Goal: Task Accomplishment & Management: Use online tool/utility

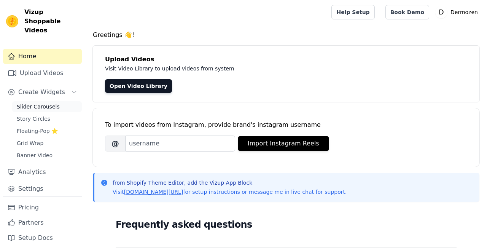
click at [31, 103] on span "Slider Carousels" at bounding box center [38, 107] width 43 height 8
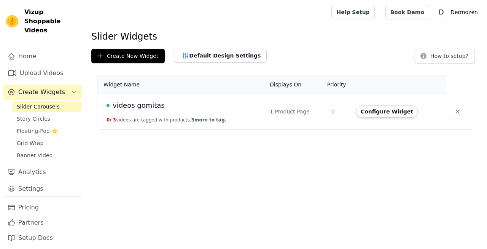
click at [210, 102] on div "videos gomitas" at bounding box center [184, 105] width 154 height 11
click at [376, 113] on button "Configure Widget" at bounding box center [387, 111] width 62 height 12
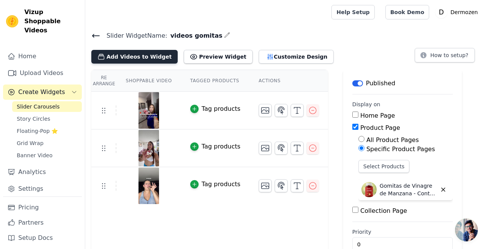
click at [140, 58] on button "Add Videos to Widget" at bounding box center [134, 57] width 86 height 14
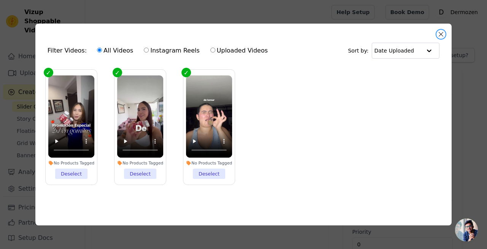
click at [441, 32] on button "Close modal" at bounding box center [441, 34] width 9 height 9
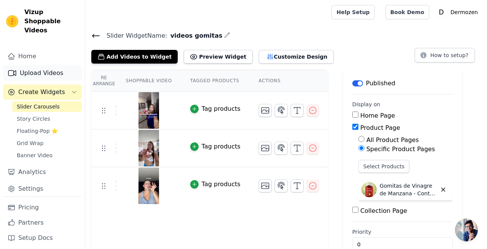
click at [31, 65] on link "Upload Videos" at bounding box center [42, 72] width 79 height 15
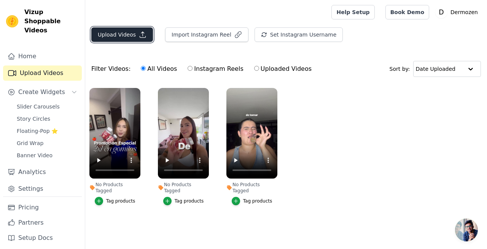
click at [109, 36] on button "Upload Videos" at bounding box center [122, 34] width 62 height 14
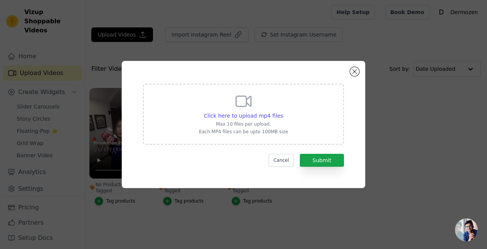
click at [250, 111] on div "Click here to upload mp4 files Max 10 files per upload. Each MP4 files can be u…" at bounding box center [243, 113] width 89 height 43
click at [283, 112] on input "Click here to upload mp4 files Max 10 files per upload. Each MP4 files can be u…" at bounding box center [283, 112] width 0 height 0
type input "C:\fakepath\0903-1.mov"
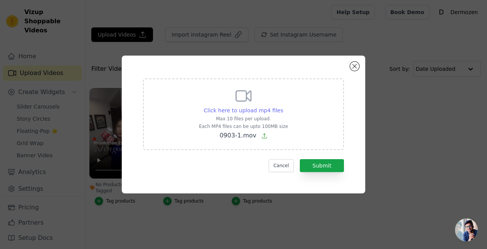
click at [245, 113] on span "Click here to upload mp4 files" at bounding box center [244, 110] width 80 height 6
click at [283, 107] on input "Click here to upload mp4 files Max 10 files per upload. Each MP4 files can be u…" at bounding box center [283, 106] width 0 height 0
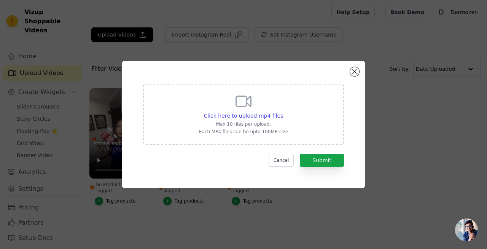
click at [259, 122] on p "Max 10 files per upload." at bounding box center [243, 124] width 89 height 6
click at [283, 112] on input "Click here to upload mp4 files Max 10 files per upload. Each MP4 files can be u…" at bounding box center [283, 112] width 0 height 0
type input "C:\fakepath\0903-1.mov"
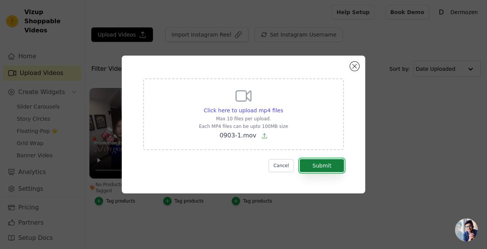
click at [325, 169] on button "Submit" at bounding box center [322, 165] width 44 height 13
click at [287, 167] on button "Cancel" at bounding box center [281, 165] width 25 height 13
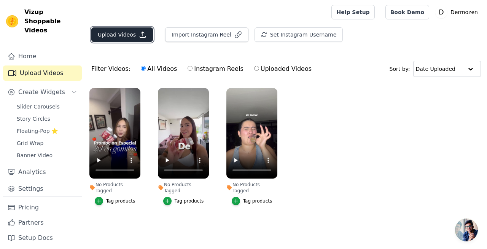
click at [125, 38] on button "Upload Videos" at bounding box center [122, 34] width 62 height 14
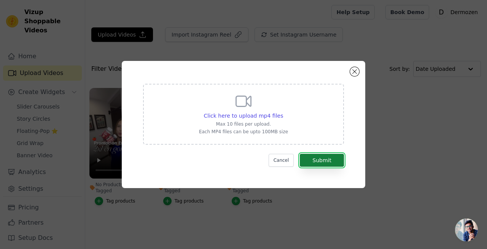
click at [319, 163] on button "Submit" at bounding box center [322, 160] width 44 height 13
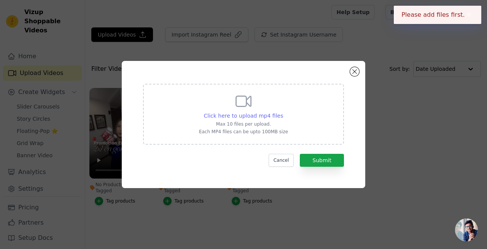
click at [255, 112] on div "Click here to upload mp4 files" at bounding box center [244, 116] width 80 height 8
click at [283, 112] on input "Click here to upload mp4 files Max 10 files per upload. Each MP4 files can be u…" at bounding box center [283, 112] width 0 height 0
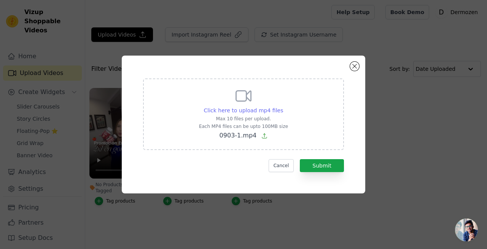
click at [244, 110] on span "Click here to upload mp4 files" at bounding box center [244, 110] width 80 height 6
click at [283, 107] on input "Click here to upload mp4 files Max 10 files per upload. Each MP4 files can be u…" at bounding box center [283, 106] width 0 height 0
type input "C:\fakepath\0904-1.mp4"
click at [321, 171] on button "Submit" at bounding box center [322, 165] width 44 height 13
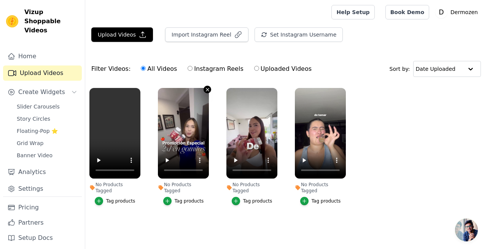
click at [206, 88] on icon "button" at bounding box center [207, 89] width 3 height 3
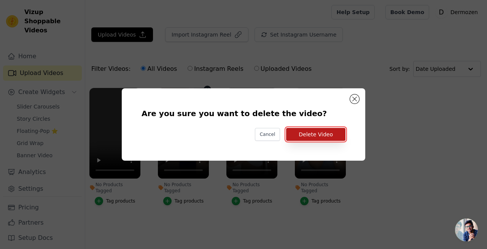
click at [320, 137] on button "Delete Video" at bounding box center [315, 134] width 59 height 13
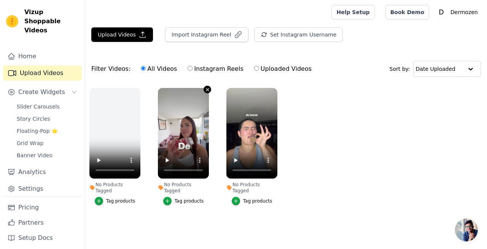
click at [207, 89] on icon "button" at bounding box center [207, 89] width 3 height 3
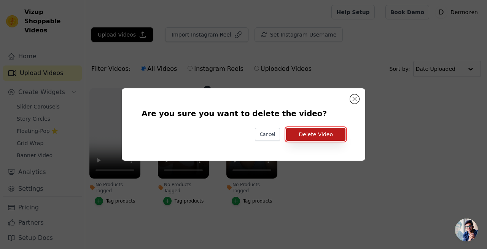
click at [301, 133] on button "Delete Video" at bounding box center [315, 134] width 59 height 13
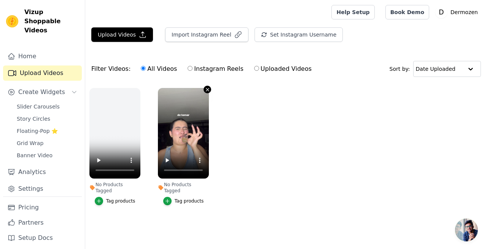
click at [208, 90] on icon "button" at bounding box center [208, 90] width 6 height 6
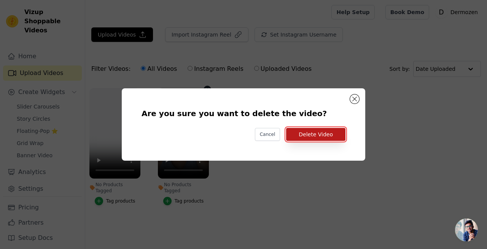
click at [318, 138] on button "Delete Video" at bounding box center [315, 134] width 59 height 13
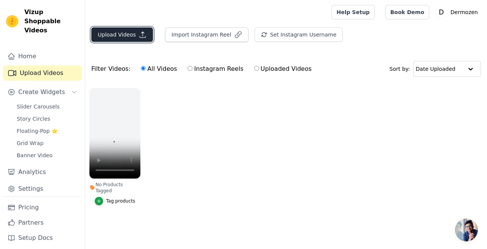
click at [114, 30] on button "Upload Videos" at bounding box center [122, 34] width 62 height 14
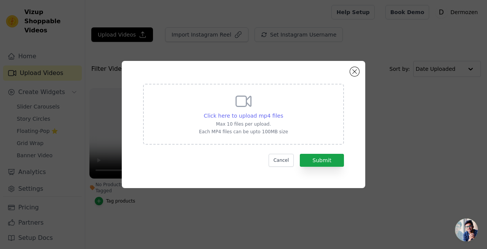
click at [242, 117] on span "Click here to upload mp4 files" at bounding box center [244, 116] width 80 height 6
click at [283, 112] on input "Click here to upload mp4 files Max 10 files per upload. Each MP4 files can be u…" at bounding box center [283, 112] width 0 height 0
type input "C:\fakepath\0903-1.mp4"
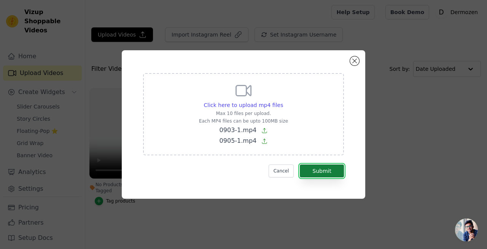
click at [312, 171] on button "Submit" at bounding box center [322, 170] width 44 height 13
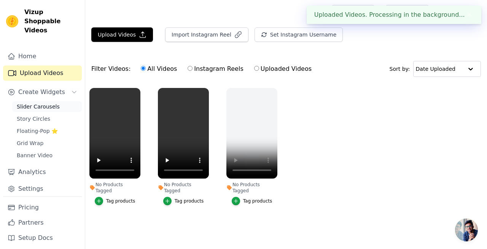
click at [49, 103] on span "Slider Carousels" at bounding box center [38, 107] width 43 height 8
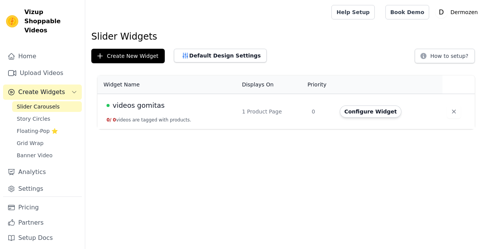
click at [225, 93] on th "Widget Name" at bounding box center [167, 84] width 140 height 19
click at [371, 108] on button "Configure Widget" at bounding box center [371, 111] width 62 height 12
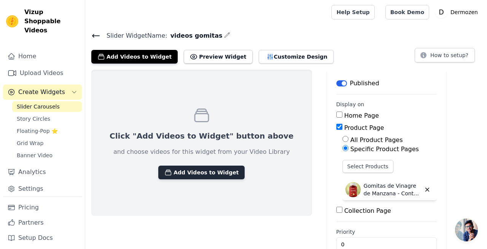
click at [197, 176] on button "Add Videos to Widget" at bounding box center [201, 173] width 86 height 14
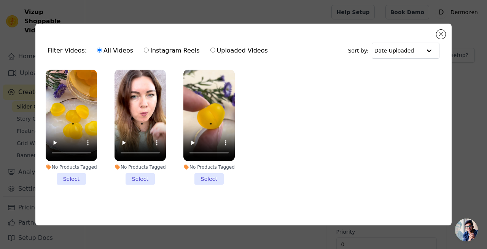
click at [74, 178] on li "No Products Tagged Select" at bounding box center [71, 127] width 51 height 115
click at [0, 0] on input "No Products Tagged Select" at bounding box center [0, 0] width 0 height 0
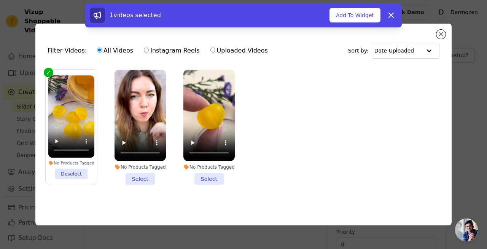
click at [141, 177] on li "No Products Tagged Select" at bounding box center [140, 127] width 51 height 115
click at [0, 0] on input "No Products Tagged Select" at bounding box center [0, 0] width 0 height 0
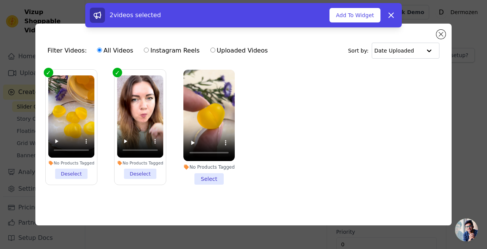
click at [203, 177] on li "No Products Tagged Select" at bounding box center [208, 127] width 51 height 115
click at [0, 0] on input "No Products Tagged Select" at bounding box center [0, 0] width 0 height 0
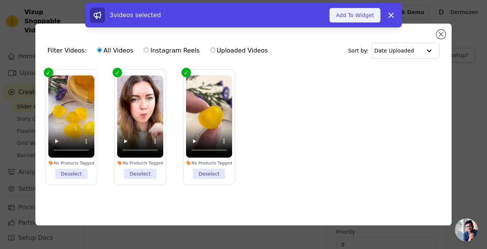
click at [352, 16] on button "Add To Widget" at bounding box center [355, 15] width 51 height 14
